Goal: Navigation & Orientation: Go to known website

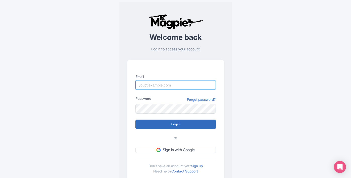
type input "[EMAIL_ADDRESS][DOMAIN_NAME]"
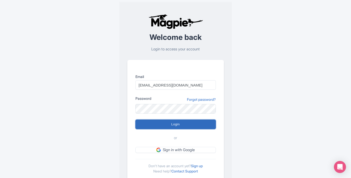
click at [188, 124] on input "Login" at bounding box center [175, 125] width 80 height 10
type input "Logging in..."
